Goal: Task Accomplishment & Management: Manage account settings

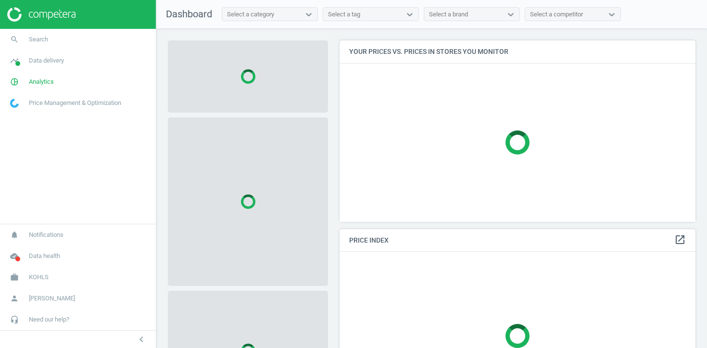
scroll to position [182, 357]
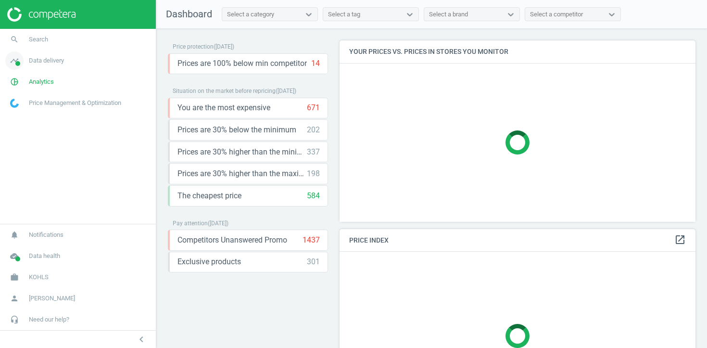
click at [51, 58] on span "Data delivery" at bounding box center [46, 60] width 35 height 9
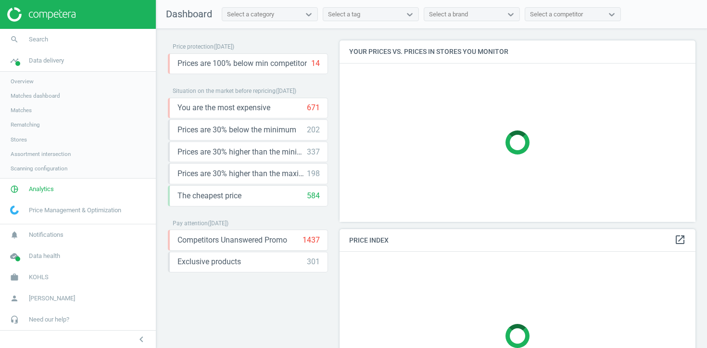
click at [17, 141] on span "Stores" at bounding box center [19, 140] width 16 height 8
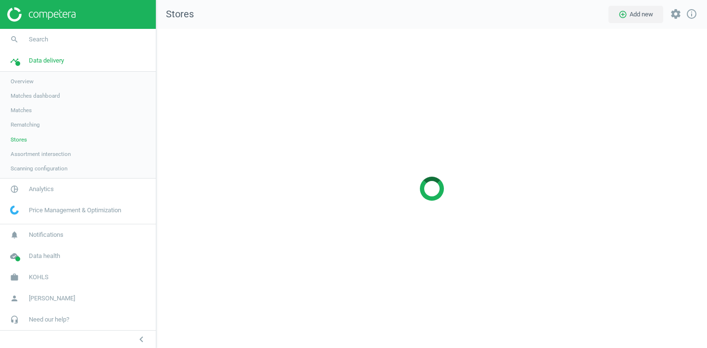
scroll to position [320, 551]
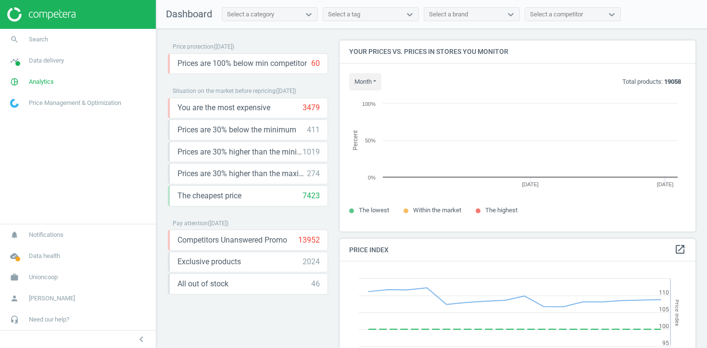
scroll to position [192, 357]
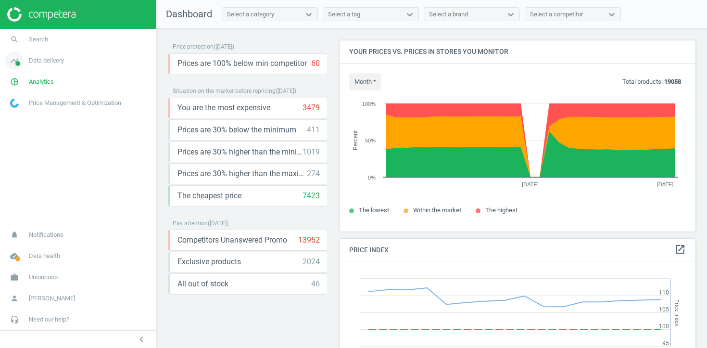
click at [25, 64] on span "timeline" at bounding box center [14, 60] width 29 height 21
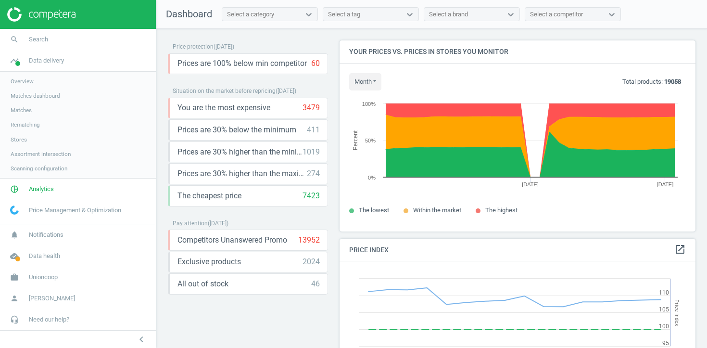
click at [22, 140] on span "Stores" at bounding box center [19, 140] width 16 height 8
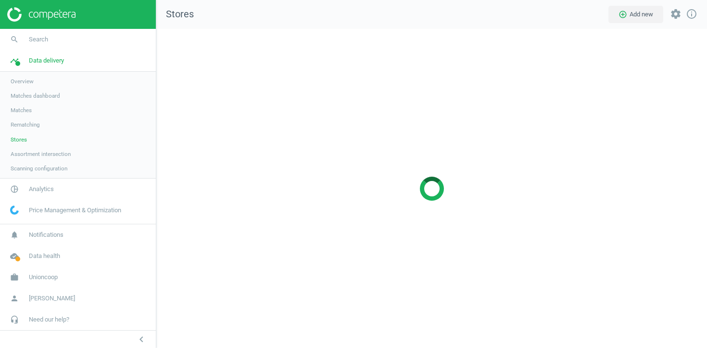
scroll to position [320, 551]
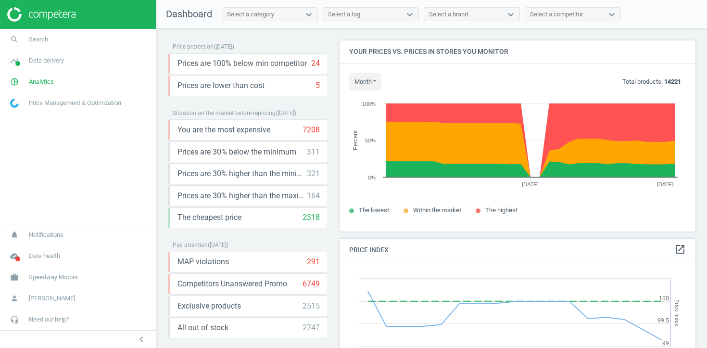
scroll to position [192, 357]
click at [53, 58] on span "Data delivery" at bounding box center [46, 60] width 35 height 9
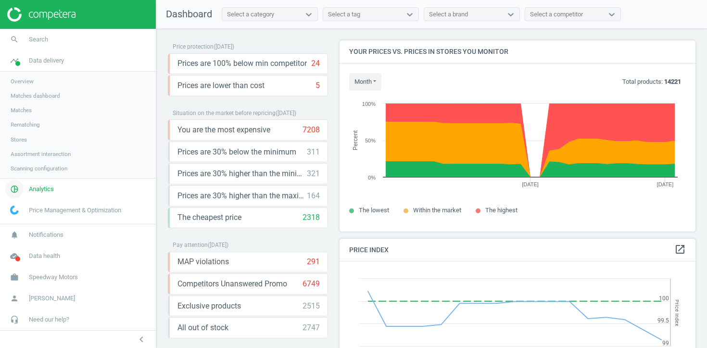
click at [42, 188] on span "Analytics" at bounding box center [41, 189] width 25 height 9
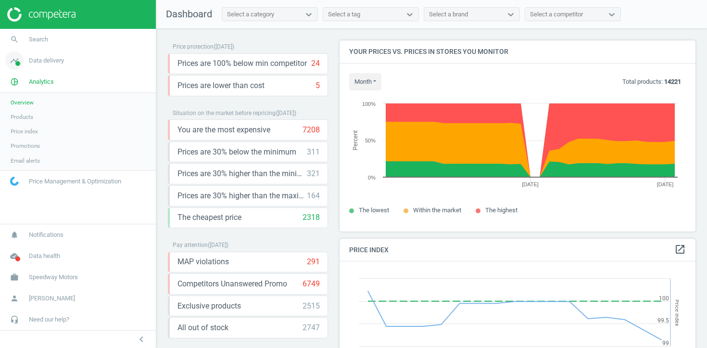
click at [33, 68] on link "timeline Data delivery" at bounding box center [78, 60] width 156 height 21
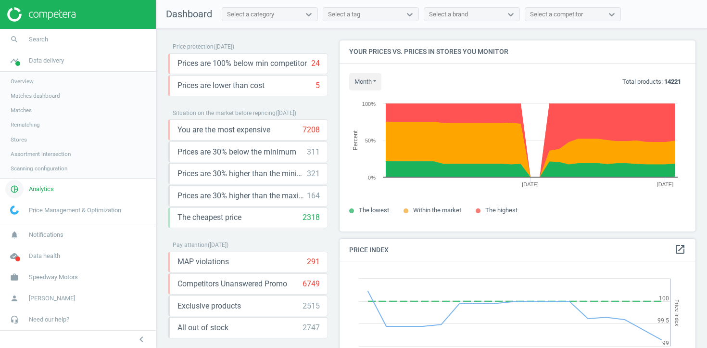
click at [41, 186] on span "Analytics" at bounding box center [41, 189] width 25 height 9
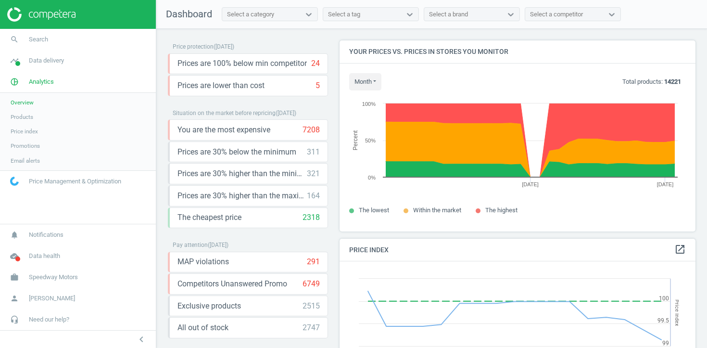
click at [25, 115] on span "Products" at bounding box center [22, 117] width 23 height 8
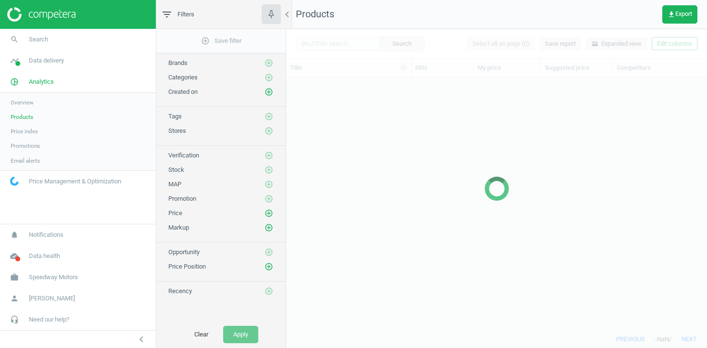
scroll to position [252, 421]
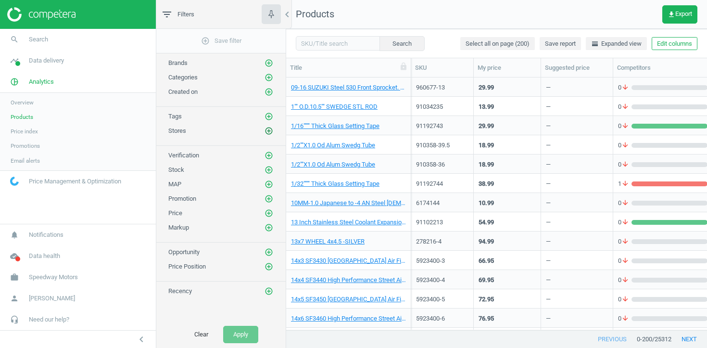
click at [267, 131] on icon "add_circle_outline" at bounding box center [269, 131] width 9 height 9
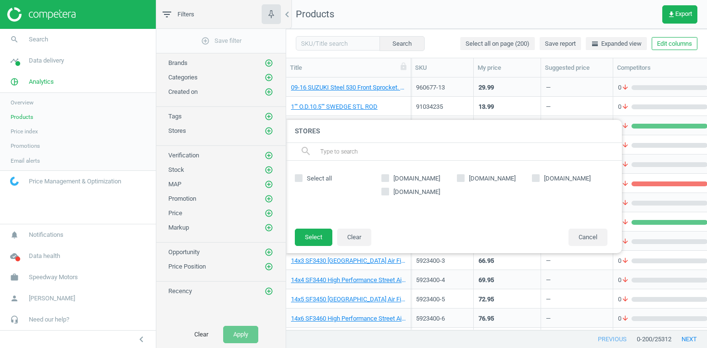
click at [421, 179] on span "summitracing.com" at bounding box center [417, 178] width 51 height 9
click at [389, 179] on input "summitracing.com" at bounding box center [386, 178] width 6 height 6
checkbox input "true"
click at [306, 235] on button "Select" at bounding box center [314, 237] width 38 height 17
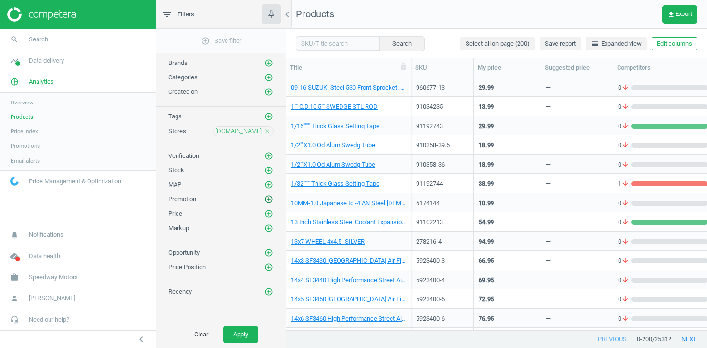
click at [270, 199] on icon "add_circle_outline" at bounding box center [269, 199] width 9 height 9
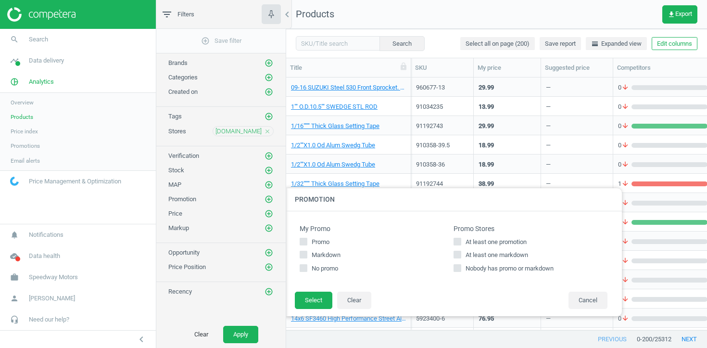
click at [458, 238] on input "At least one promotion" at bounding box center [458, 241] width 6 height 6
checkbox input "true"
click at [457, 253] on input "At least one markdown" at bounding box center [458, 255] width 6 height 6
checkbox input "true"
click at [311, 300] on button "Select" at bounding box center [314, 300] width 38 height 17
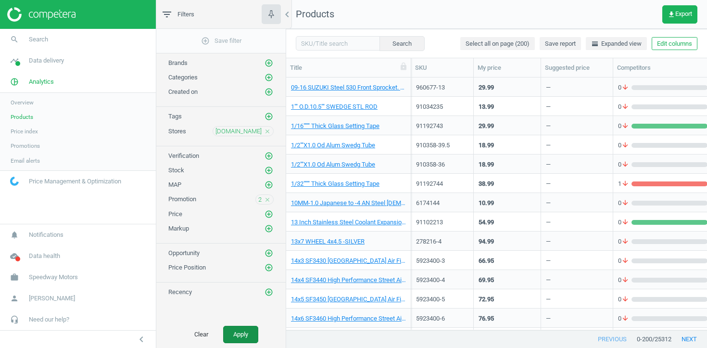
click at [236, 335] on button "Apply" at bounding box center [240, 334] width 35 height 17
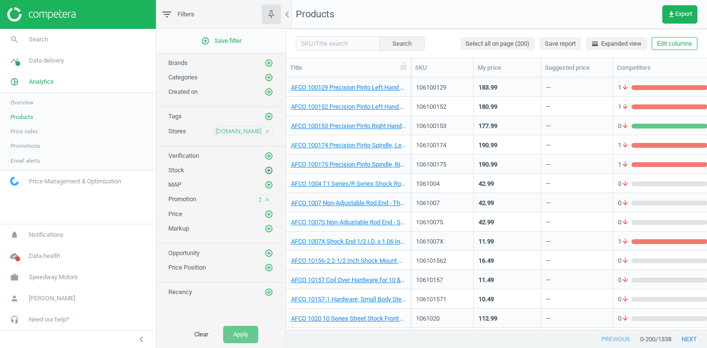
click at [265, 169] on icon "add_circle_outline" at bounding box center [269, 170] width 9 height 9
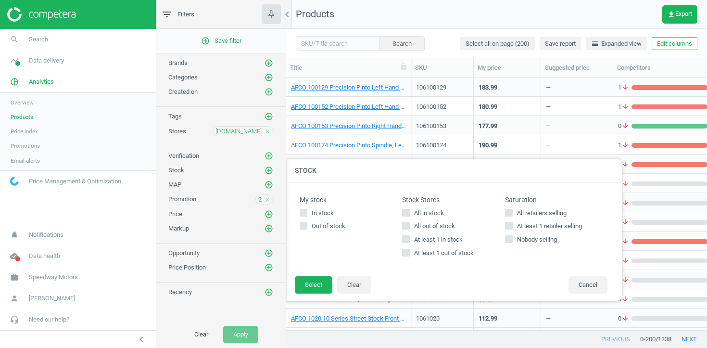
click at [415, 256] on span "At least 1 out of stock" at bounding box center [444, 253] width 64 height 9
click at [410, 256] on input "At least 1 out of stock" at bounding box center [406, 253] width 6 height 6
checkbox input "true"
click at [317, 284] on button "Select" at bounding box center [314, 284] width 38 height 17
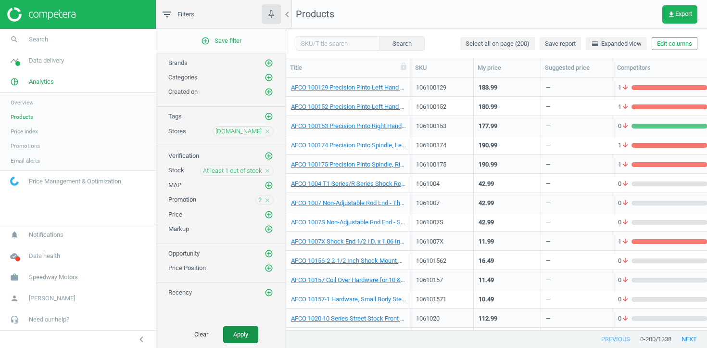
click at [247, 332] on button "Apply" at bounding box center [240, 334] width 35 height 17
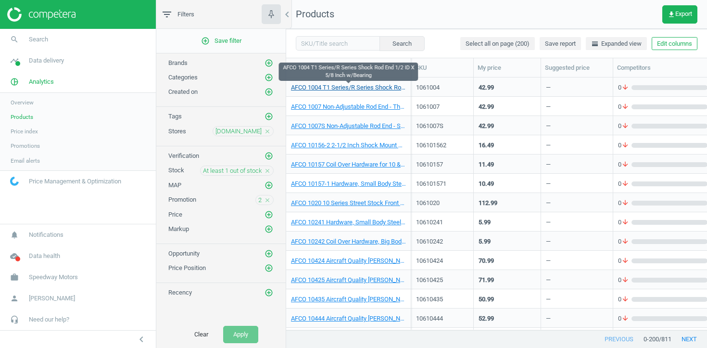
click at [375, 87] on link "AFCO 1004 T1 Series/R Series Shock Rod End 1/2 ID X 5/8 Inch w/Bearing" at bounding box center [348, 87] width 115 height 9
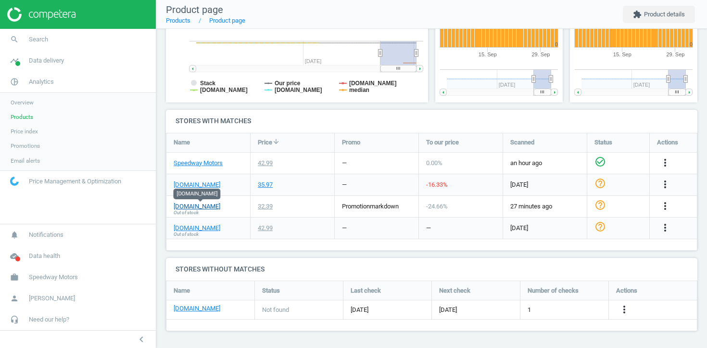
click at [218, 204] on link "summitracing.com" at bounding box center [197, 206] width 47 height 9
click at [31, 60] on span "Data delivery" at bounding box center [46, 60] width 35 height 9
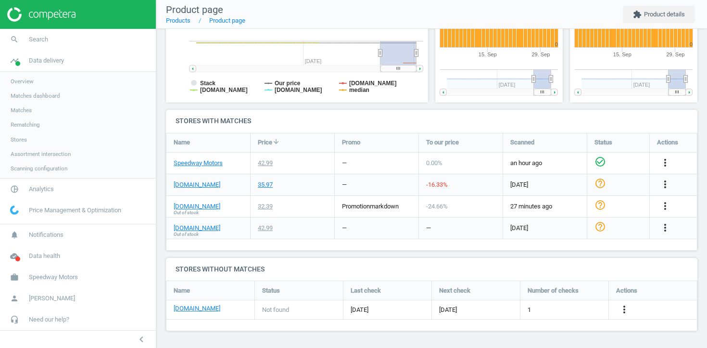
click at [16, 141] on span "Stores" at bounding box center [19, 140] width 16 height 8
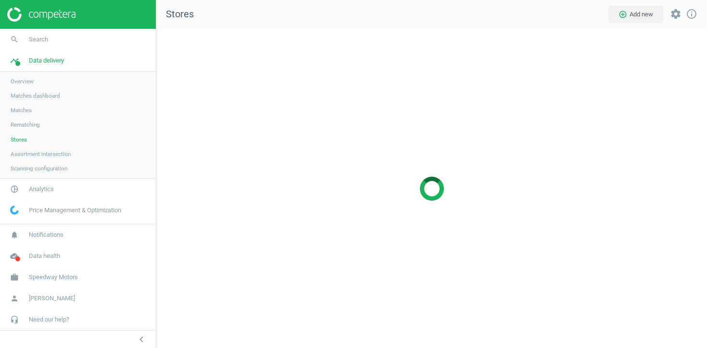
scroll to position [320, 551]
click at [36, 167] on span "Scanning configuration" at bounding box center [39, 169] width 57 height 8
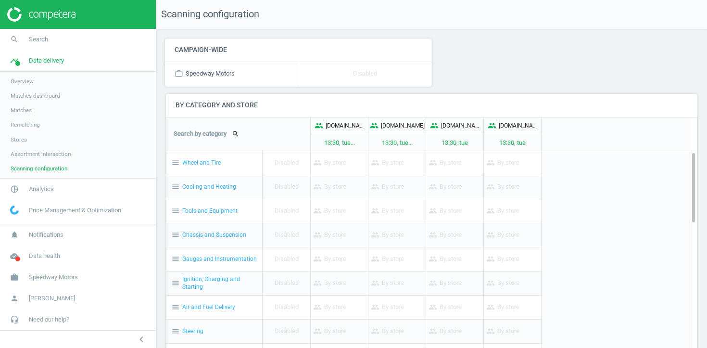
click at [23, 141] on span "Stores" at bounding box center [19, 140] width 16 height 8
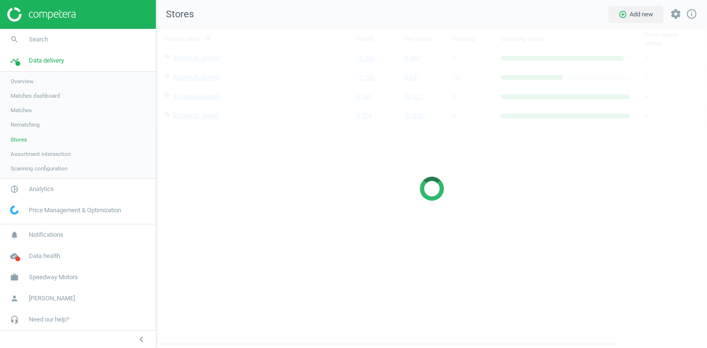
scroll to position [320, 551]
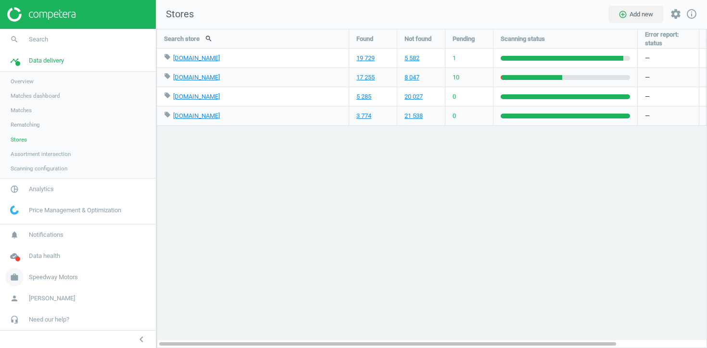
click at [55, 276] on span "Speedway Motors" at bounding box center [53, 277] width 49 height 9
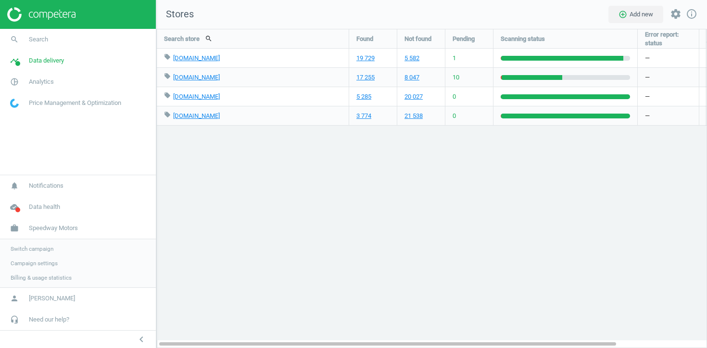
click at [47, 247] on span "Switch campaign" at bounding box center [32, 249] width 43 height 8
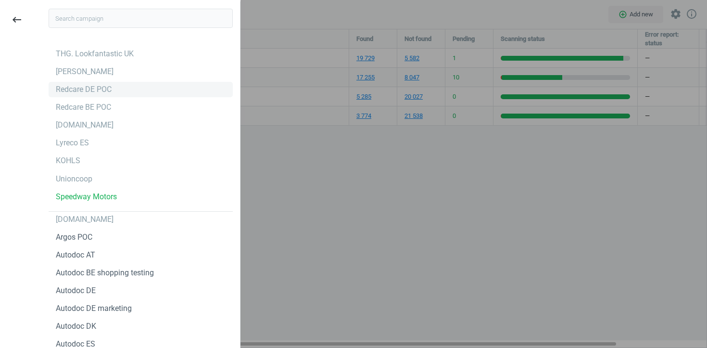
click at [145, 91] on div "Redcare DE POC" at bounding box center [141, 89] width 184 height 15
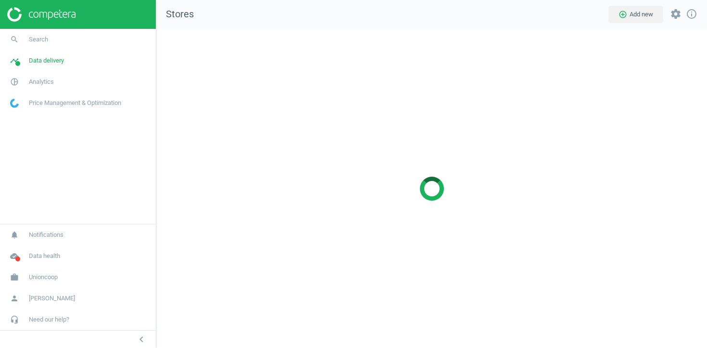
scroll to position [320, 551]
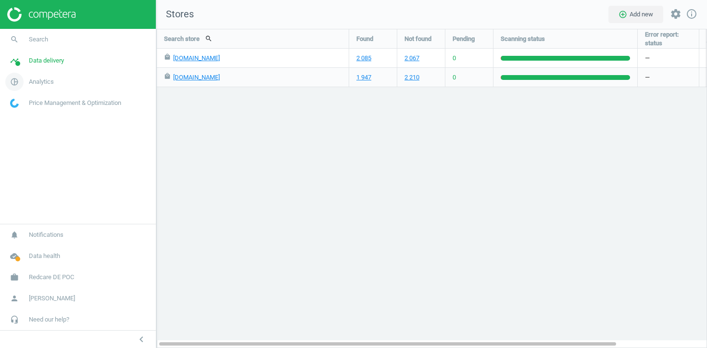
click at [38, 88] on link "pie_chart_outlined Analytics" at bounding box center [78, 81] width 156 height 21
click at [20, 116] on span "Products" at bounding box center [22, 117] width 23 height 8
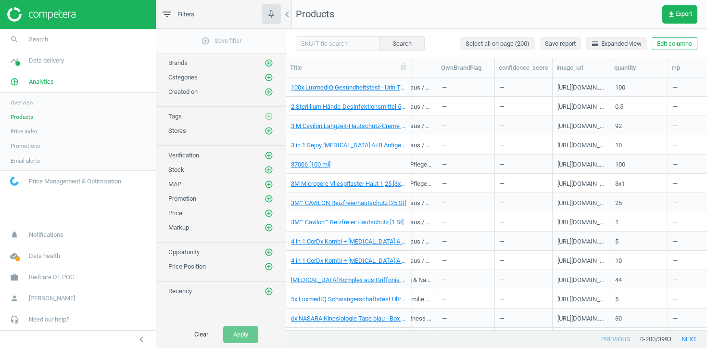
scroll to position [0, 829]
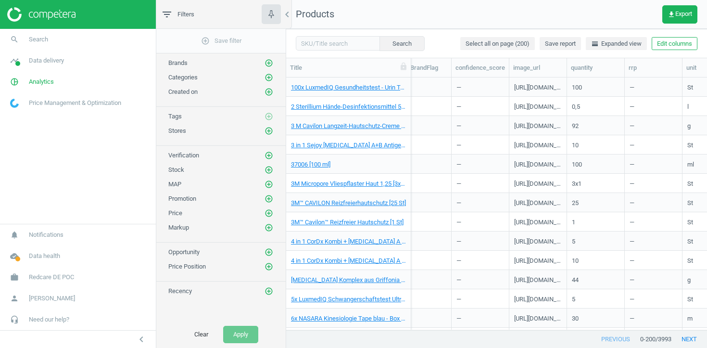
scroll to position [0, 863]
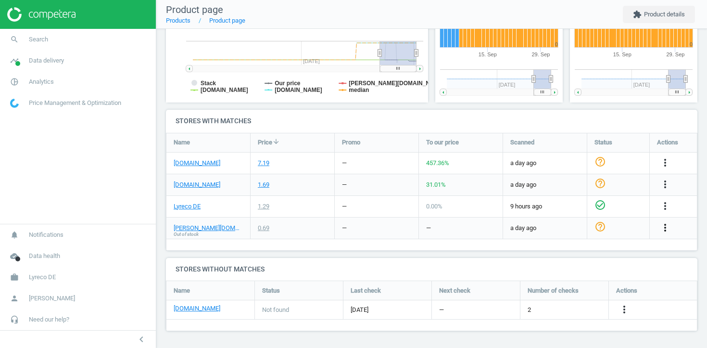
click at [666, 228] on icon "more_vert" at bounding box center [666, 228] width 12 height 12
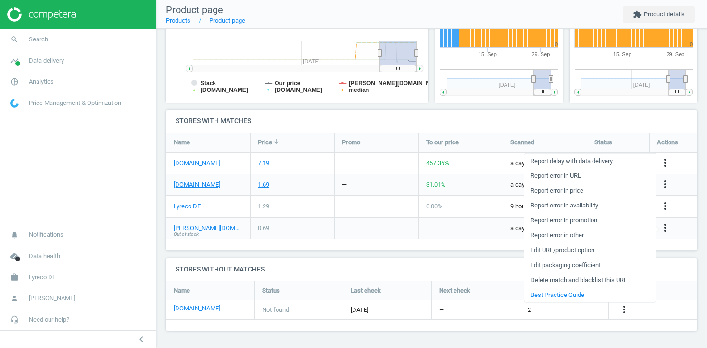
click at [578, 250] on link "Edit URL/product option" at bounding box center [591, 250] width 132 height 15
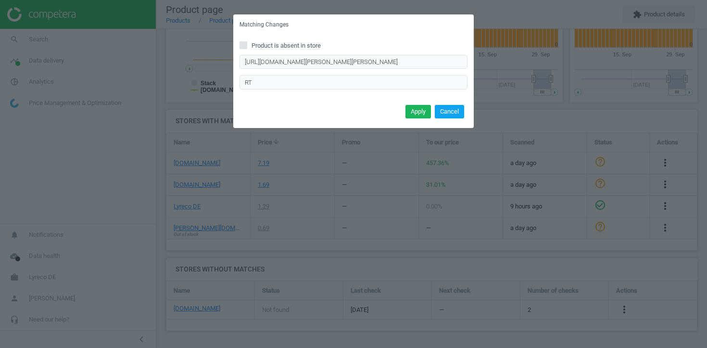
click at [461, 111] on button "Cancel" at bounding box center [449, 111] width 29 height 13
